Goal: Information Seeking & Learning: Learn about a topic

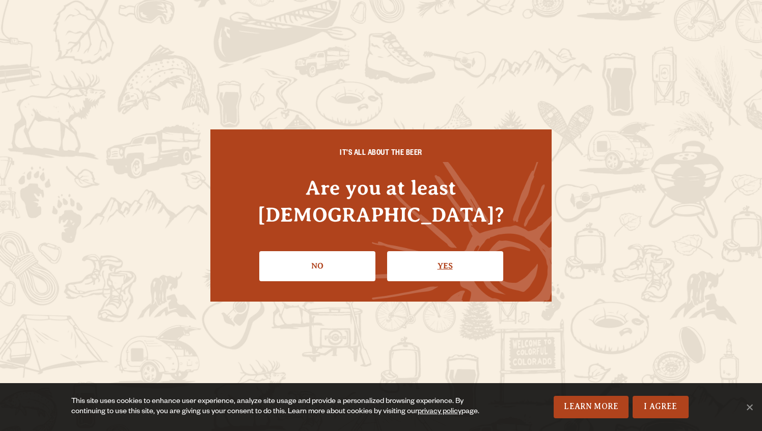
click at [420, 251] on link "Yes" at bounding box center [445, 266] width 116 height 30
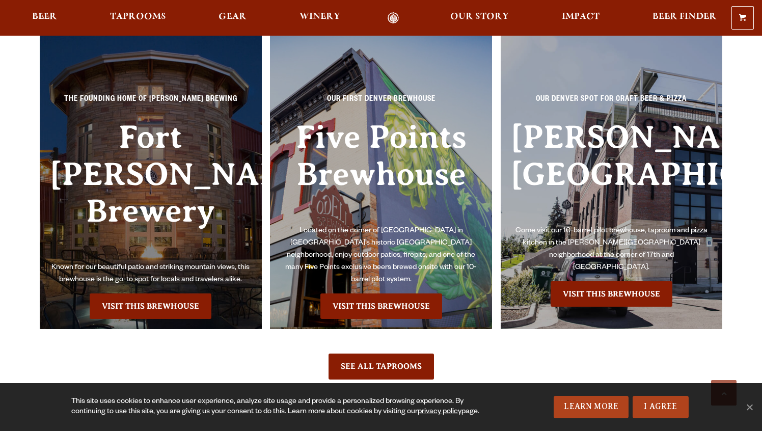
scroll to position [2296, 0]
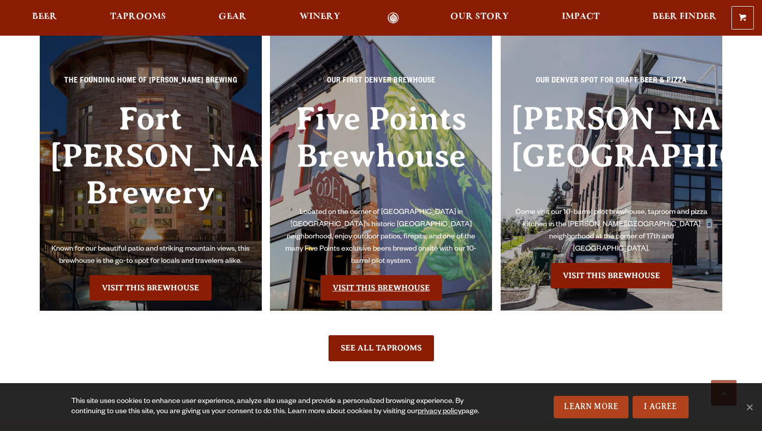
click at [396, 286] on link "Visit this Brewhouse" at bounding box center [382, 287] width 122 height 25
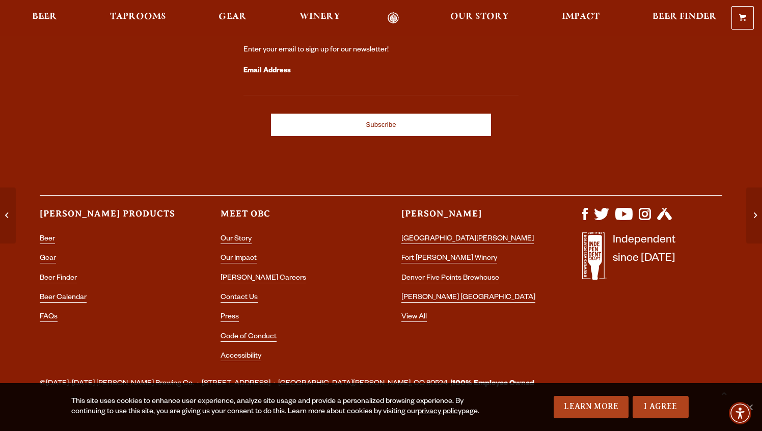
scroll to position [3263, 0]
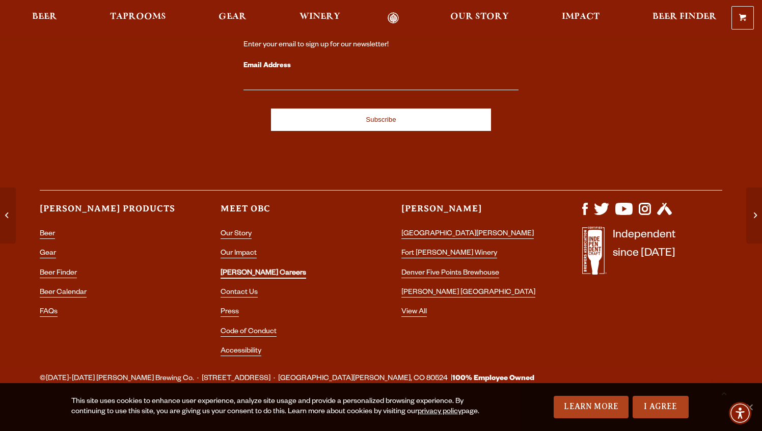
click at [244, 270] on link "[PERSON_NAME] Careers" at bounding box center [264, 274] width 86 height 9
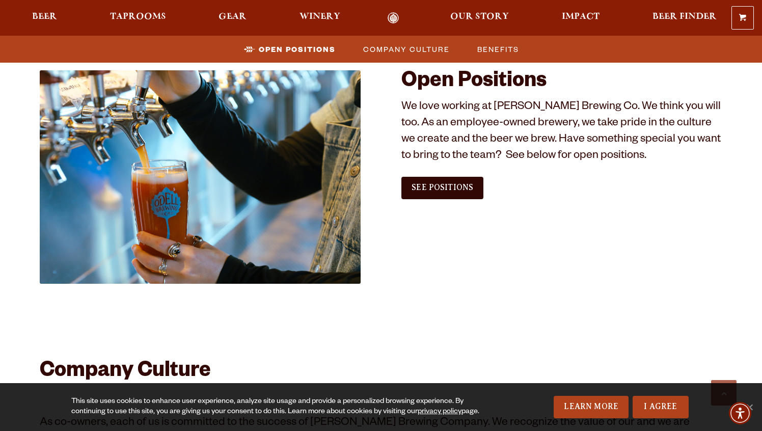
scroll to position [577, 0]
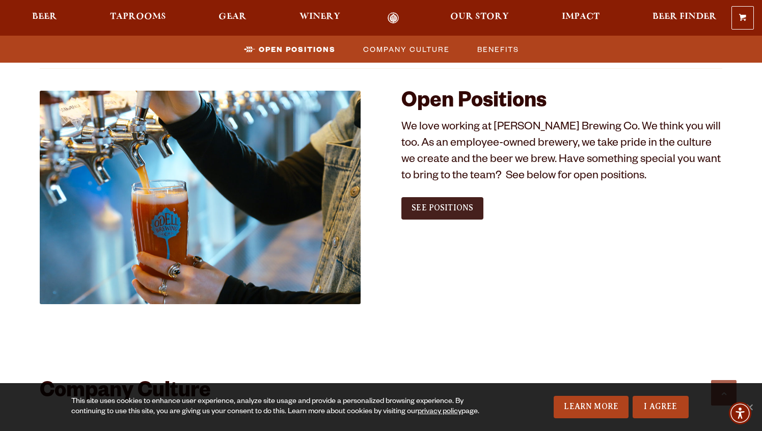
click at [424, 207] on span "See Positions" at bounding box center [443, 207] width 62 height 9
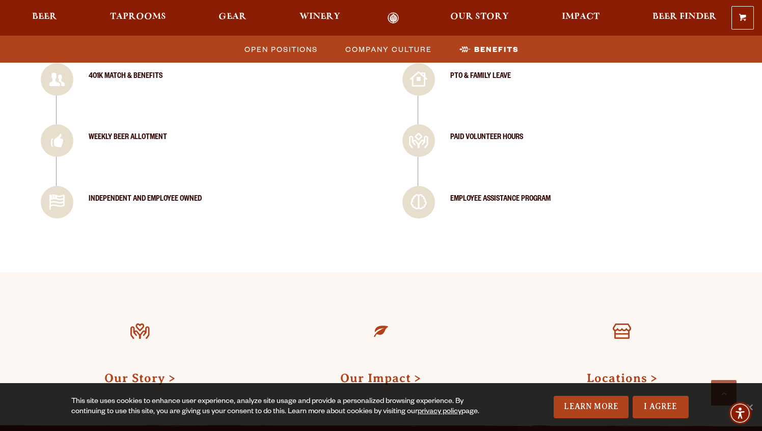
scroll to position [1407, 0]
